Goal: Task Accomplishment & Management: Complete application form

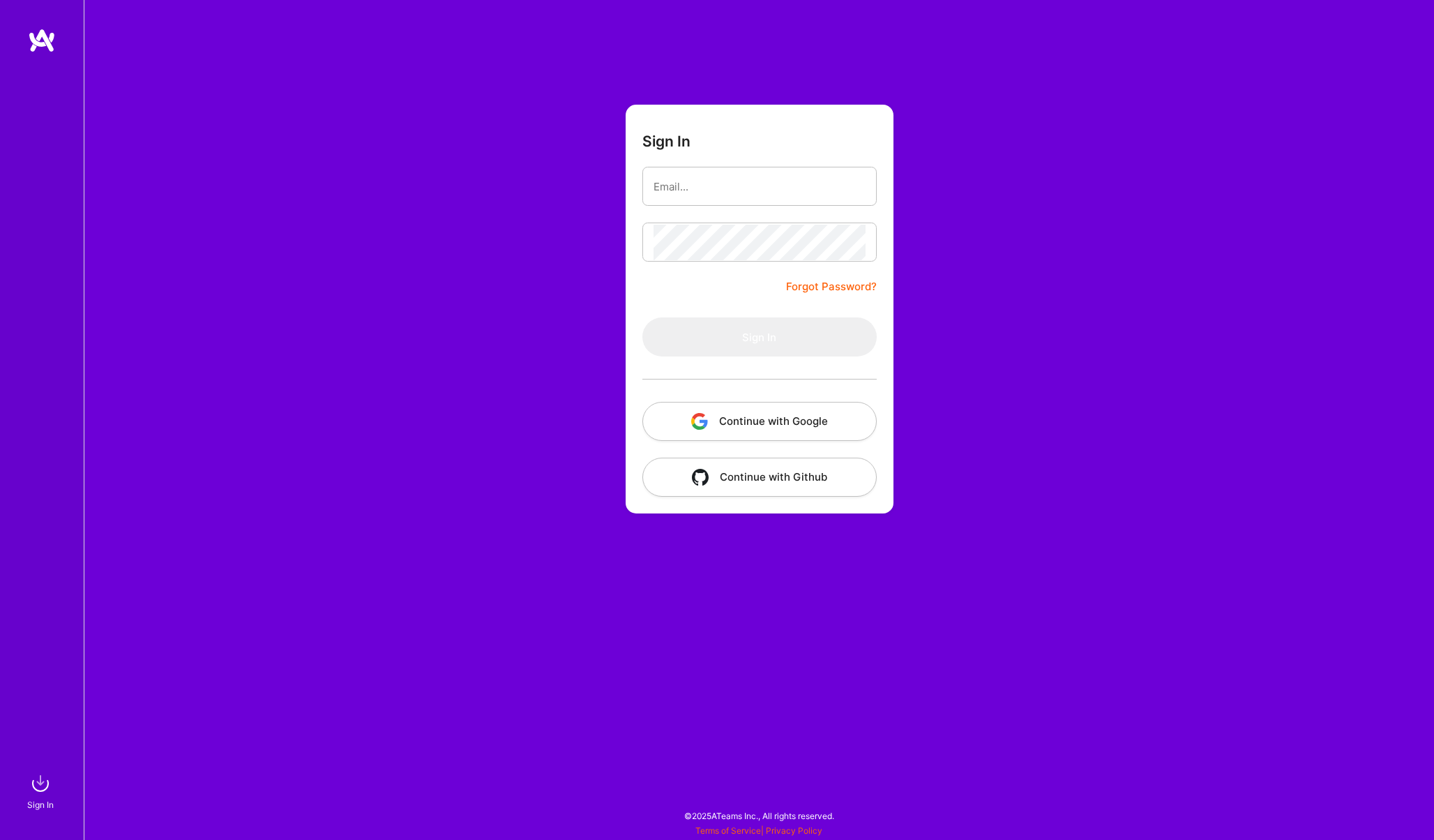
type input "p-bochenek@outlook.com"
click at [723, 329] on button "Sign In" at bounding box center [759, 337] width 234 height 39
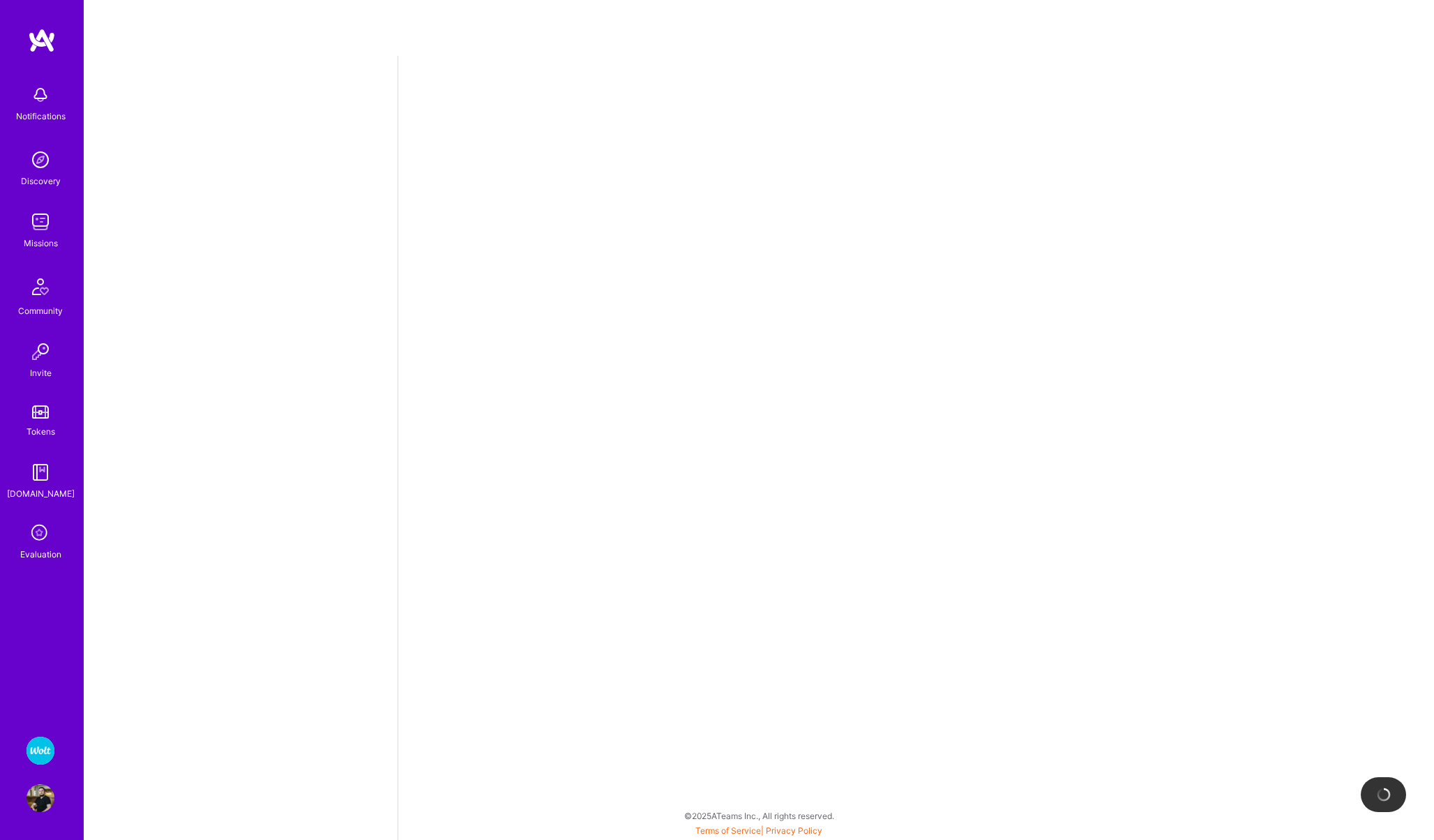
select select "PL"
